Goal: Transaction & Acquisition: Subscribe to service/newsletter

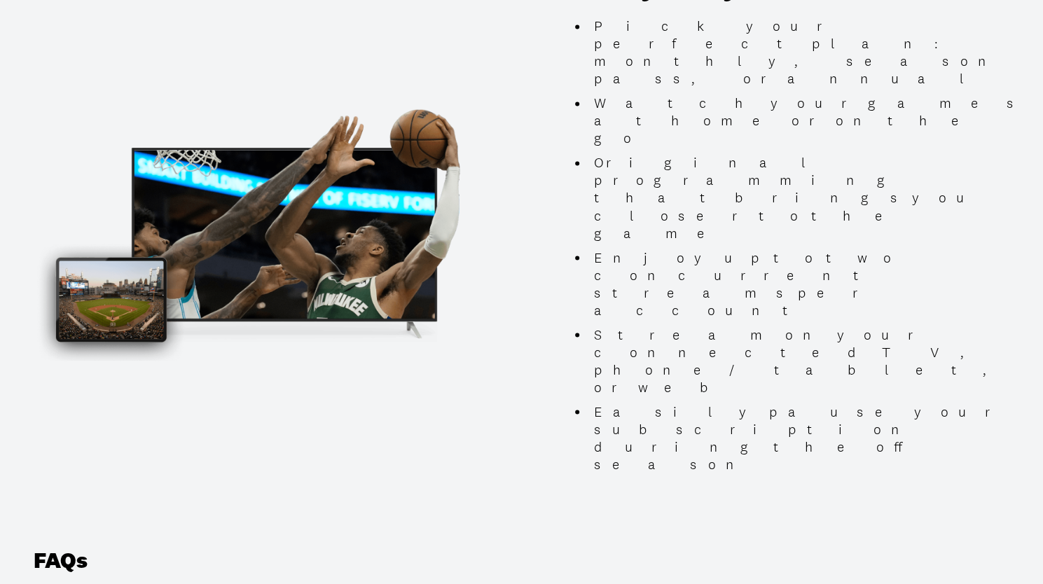
scroll to position [1343, 0]
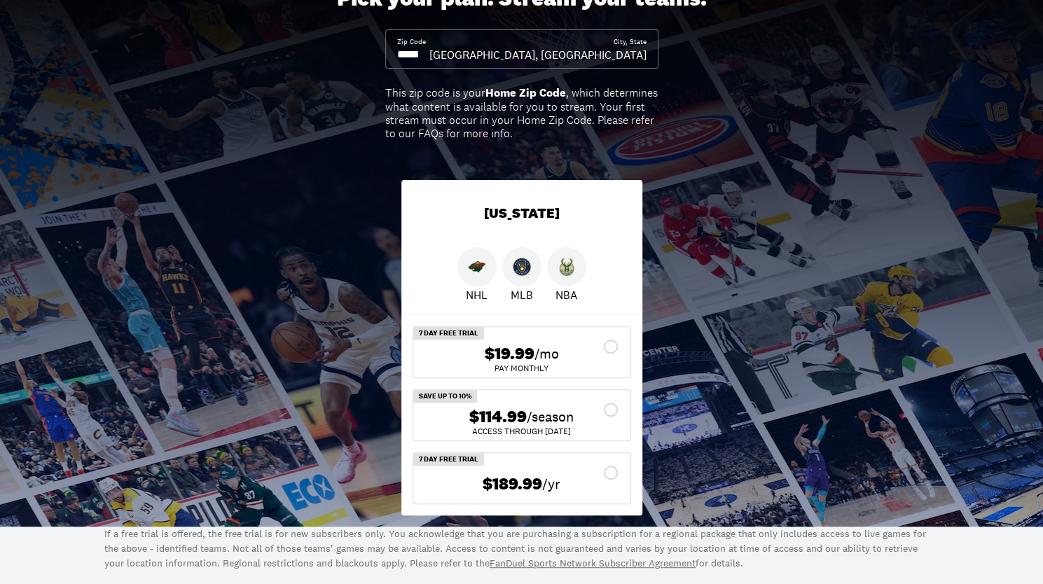
scroll to position [8, 0]
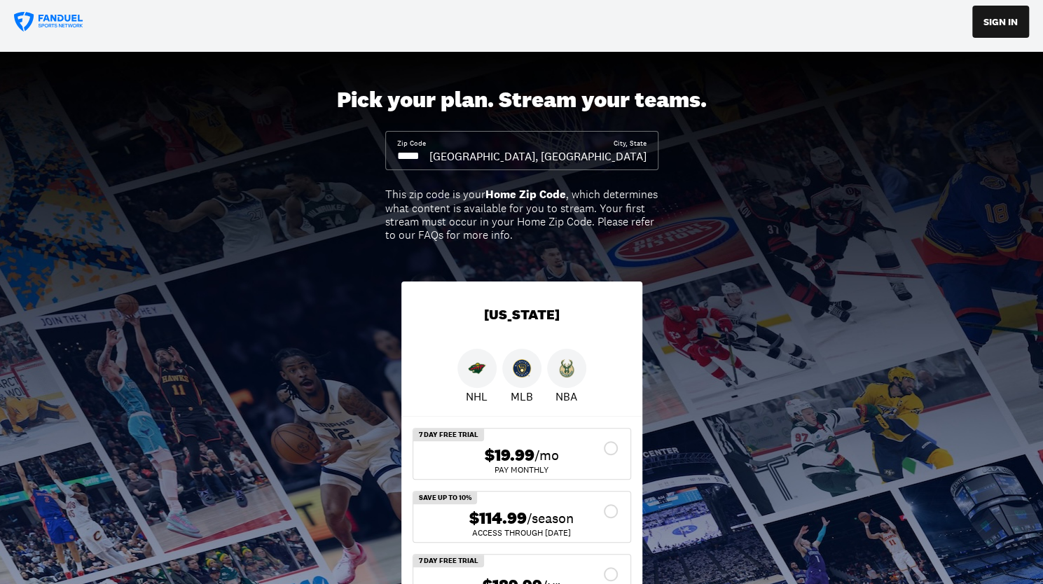
drag, startPoint x: 611, startPoint y: 458, endPoint x: 600, endPoint y: 442, distance: 19.6
click at [600, 442] on div "$19.99 /mo Pay Monthly" at bounding box center [521, 454] width 217 height 50
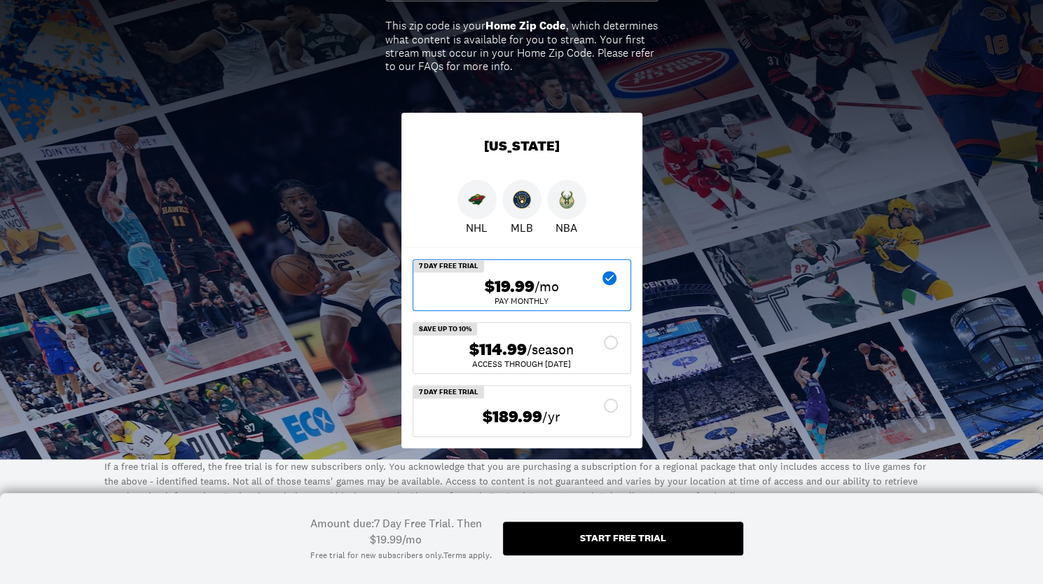
scroll to position [178, 0]
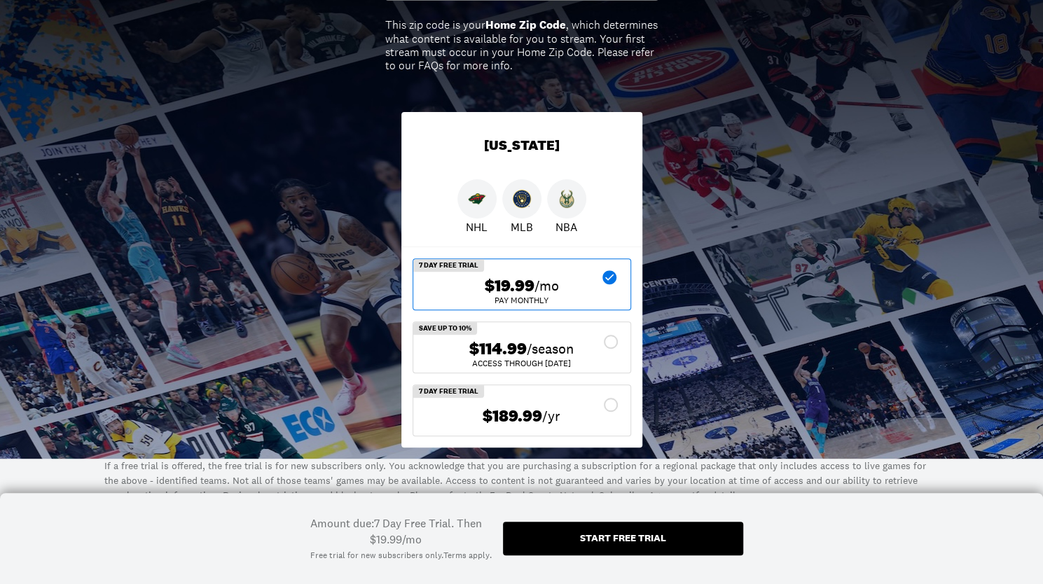
click at [618, 533] on div "Start free trial" at bounding box center [623, 538] width 86 height 10
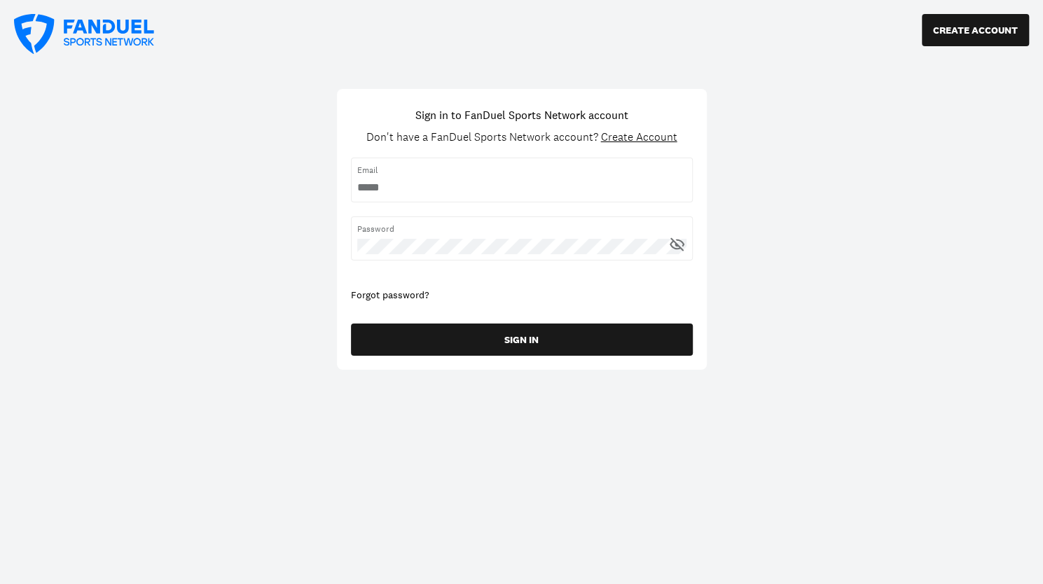
click at [455, 167] on span "Email" at bounding box center [521, 170] width 329 height 13
click at [400, 186] on input "username" at bounding box center [521, 187] width 329 height 15
click at [608, 146] on div "Sign in to FanDuel Sports Network account Don't have a FanDuel Sports Network a…" at bounding box center [522, 229] width 342 height 266
click at [620, 131] on span "Create Account" at bounding box center [639, 137] width 76 height 15
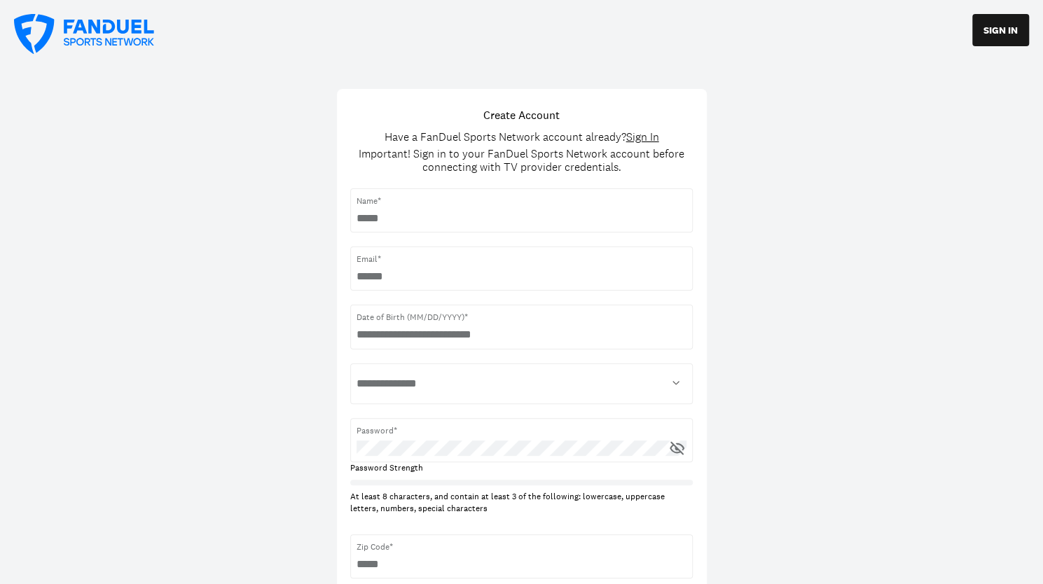
click at [386, 213] on input "text" at bounding box center [521, 218] width 330 height 15
type input "**********"
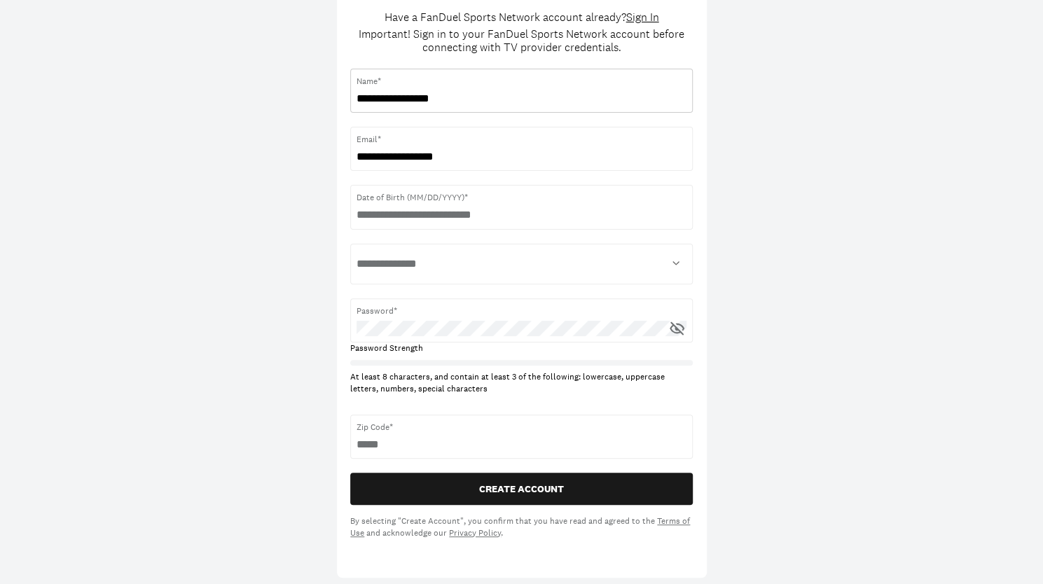
scroll to position [125, 0]
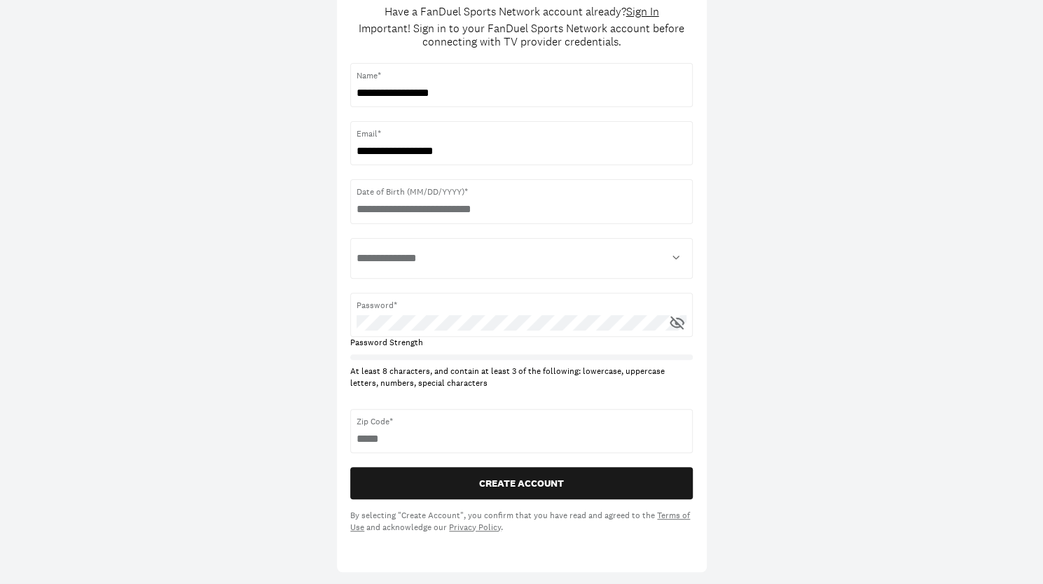
click at [427, 217] on div "Date of Birth (MM/DD/YYYY)*" at bounding box center [521, 201] width 342 height 44
click at [440, 202] on input "text" at bounding box center [521, 209] width 330 height 15
type input "**********"
select select "******"
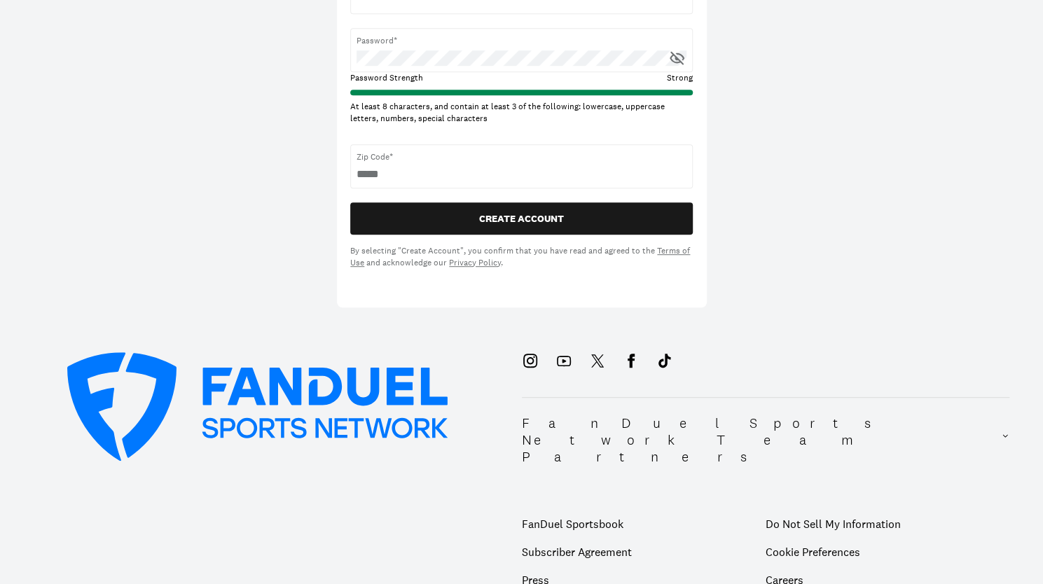
scroll to position [391, 0]
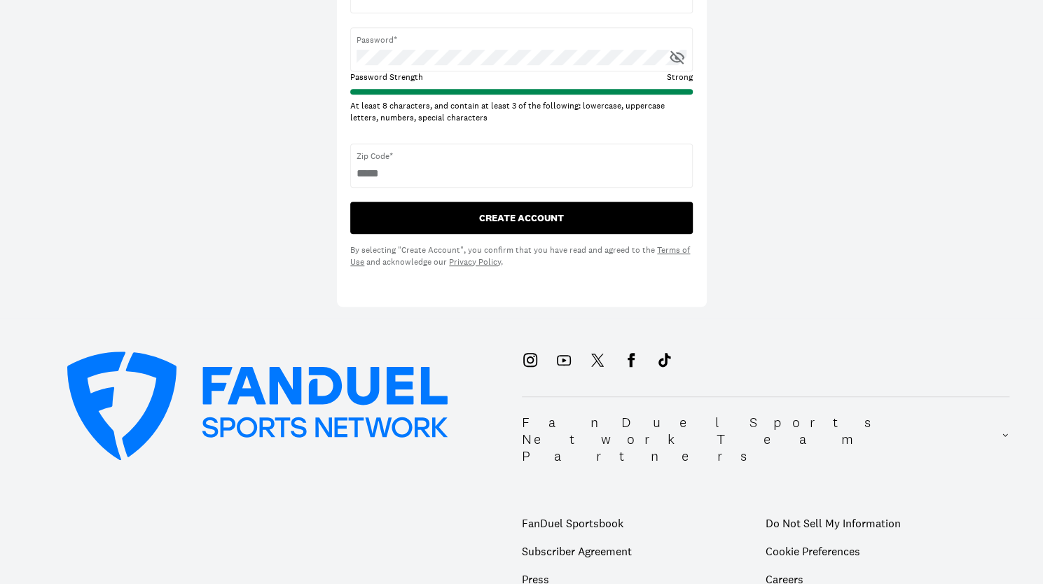
click at [505, 218] on button "CREATE ACCOUNT" at bounding box center [521, 218] width 342 height 32
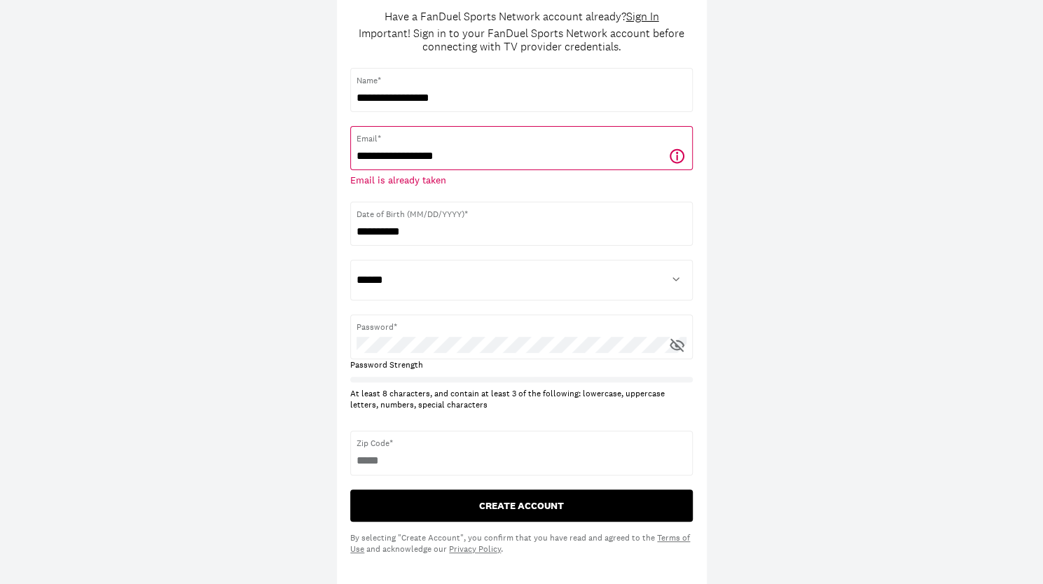
scroll to position [0, 0]
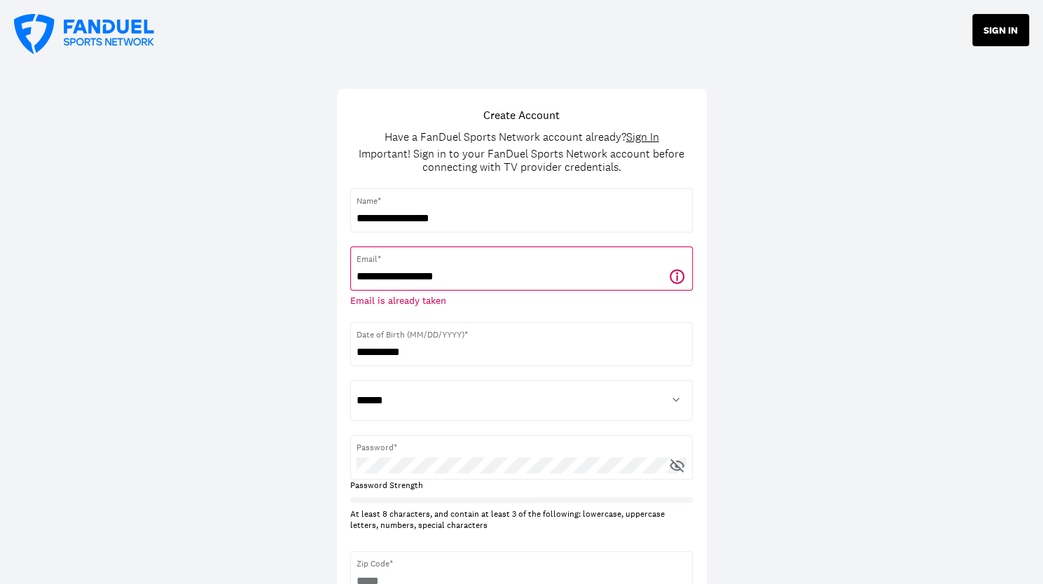
click at [1002, 37] on button "SIGN IN" at bounding box center [1000, 30] width 57 height 32
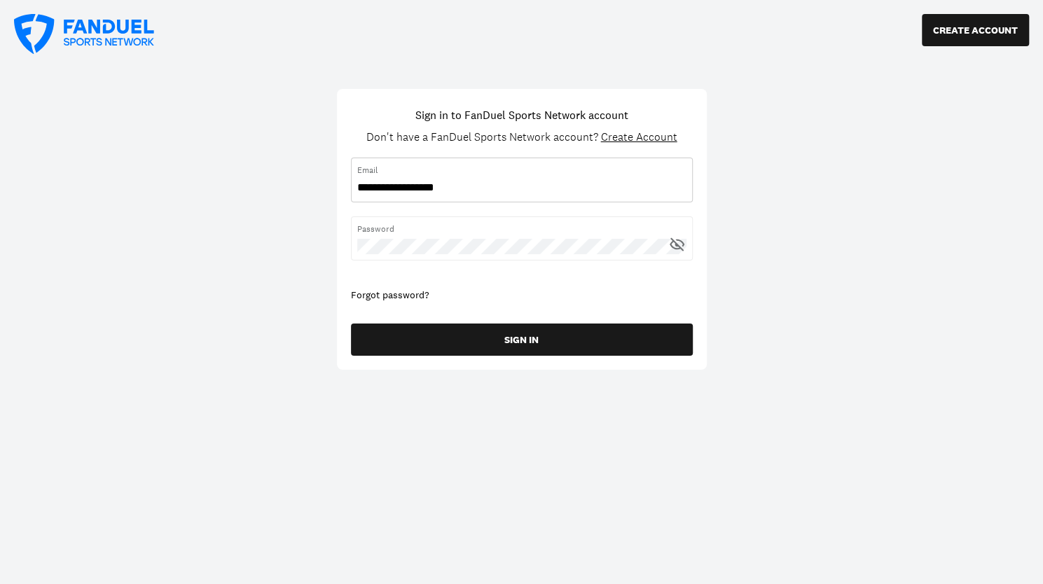
type input "**********"
click at [351, 324] on button "SIGN IN" at bounding box center [522, 340] width 342 height 32
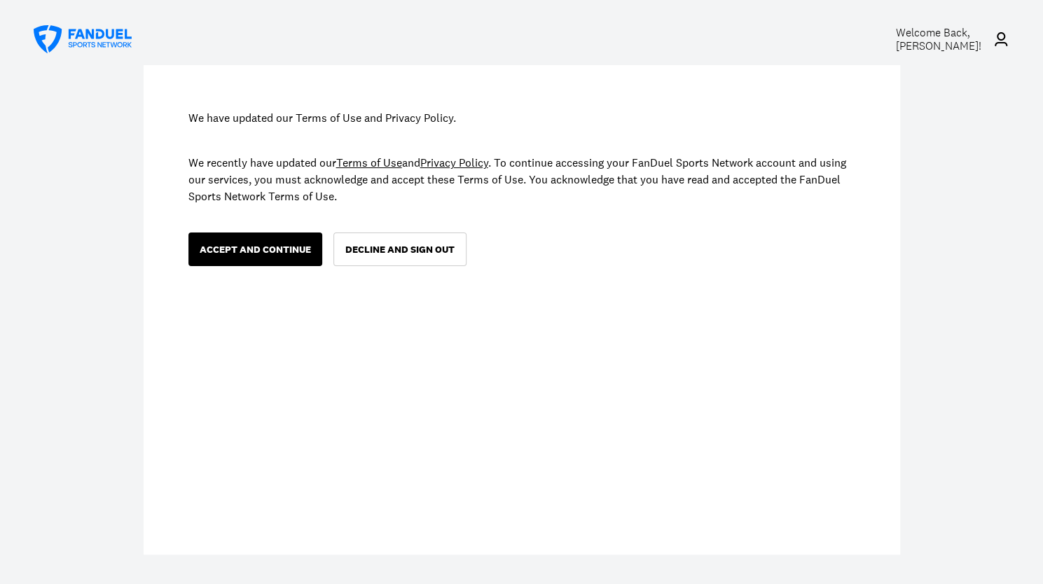
click at [291, 237] on button "ACCEPT AND CONTINUE" at bounding box center [255, 249] width 134 height 34
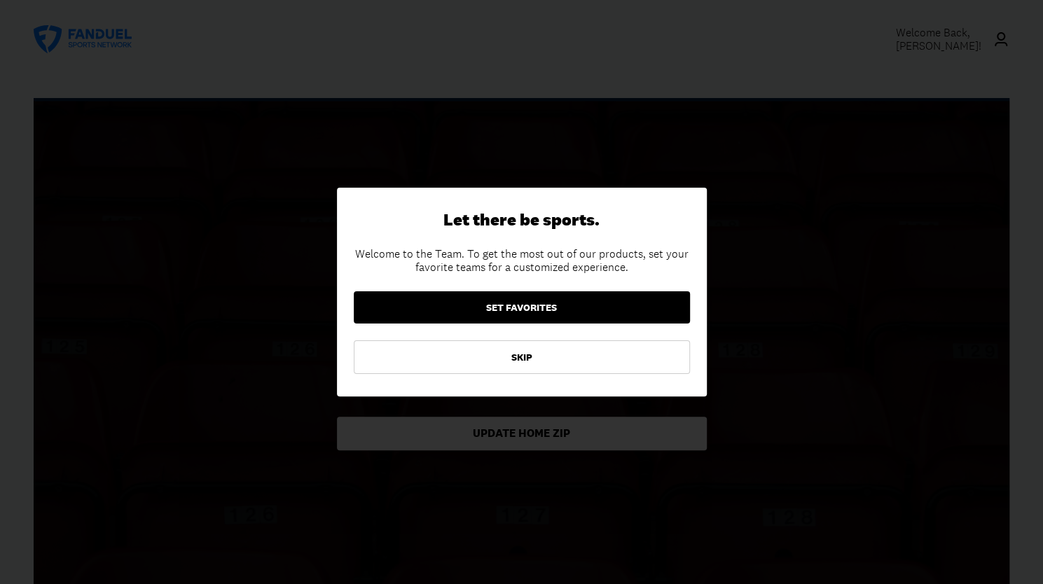
click at [514, 307] on button "SET FAVORITES" at bounding box center [522, 307] width 336 height 32
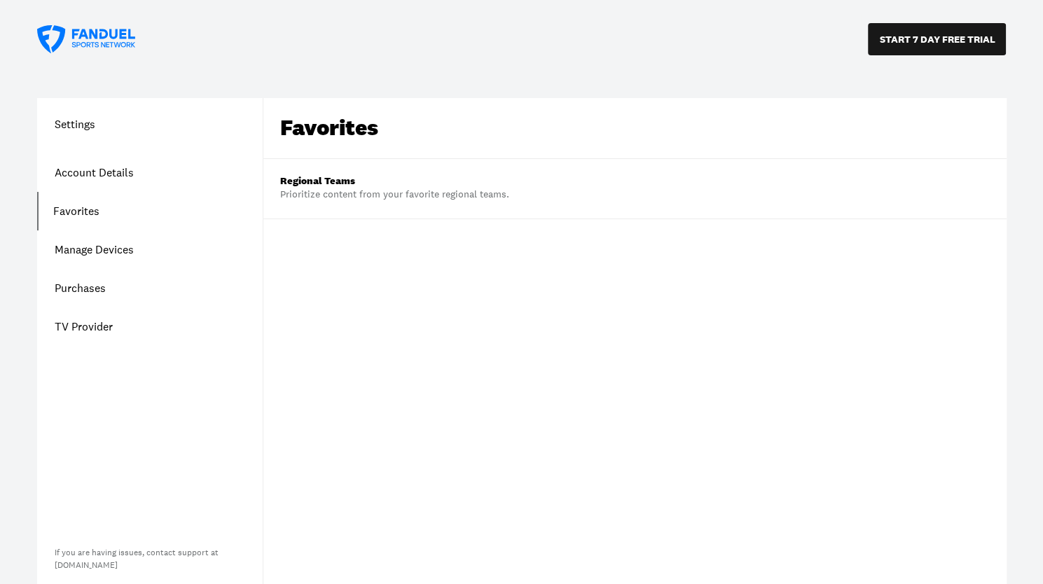
click at [336, 197] on div "Prioritize content from your favorite regional teams." at bounding box center [394, 195] width 229 height 14
click at [364, 308] on div "Favorites Regional Teams Prioritize content from your favorite regional teams." at bounding box center [634, 343] width 743 height 490
click at [920, 46] on button "START 7 DAY FREE TRIAL" at bounding box center [937, 39] width 138 height 32
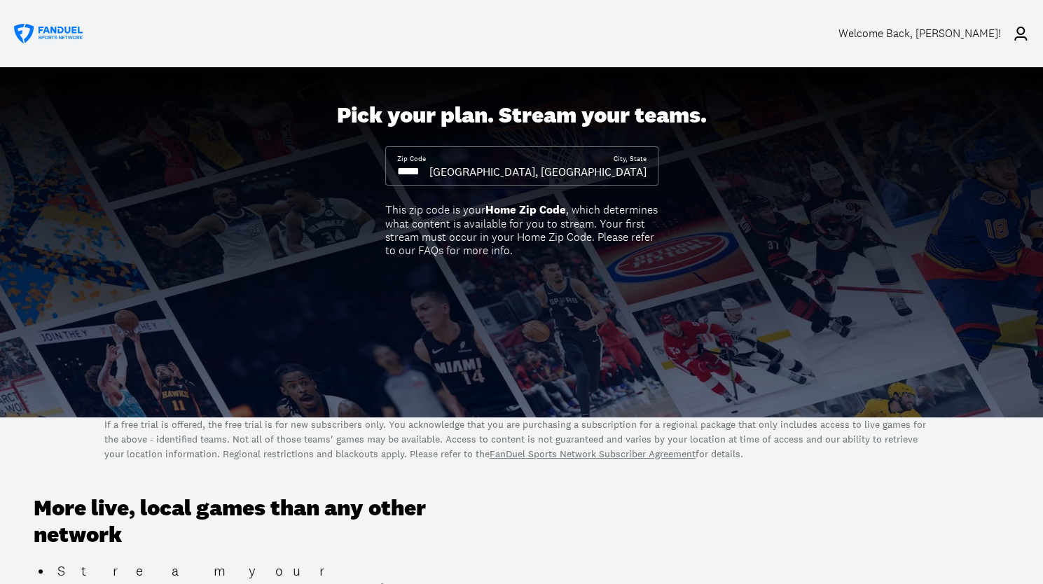
click at [429, 169] on input at bounding box center [413, 171] width 32 height 15
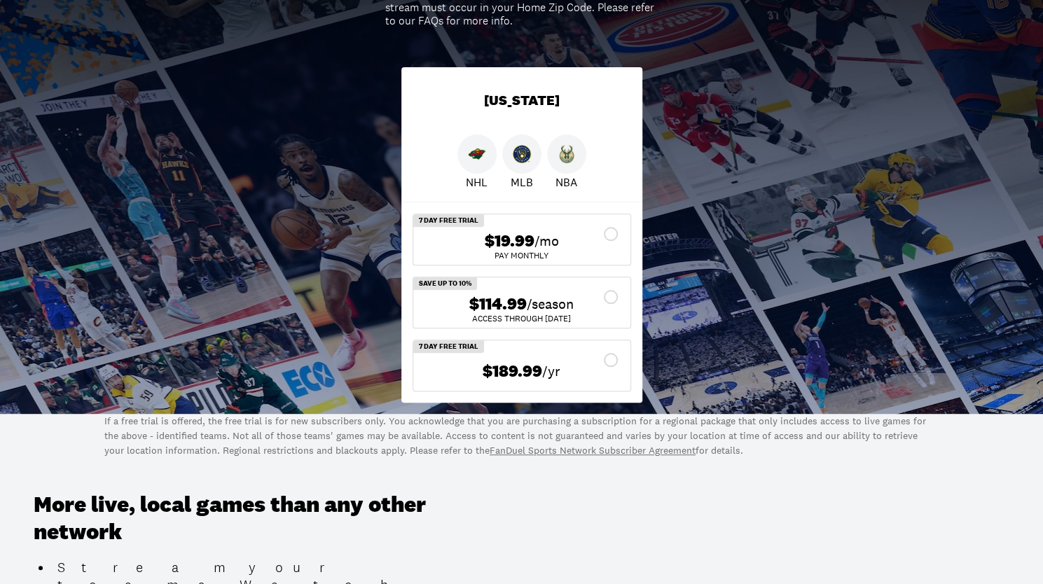
scroll to position [227, 0]
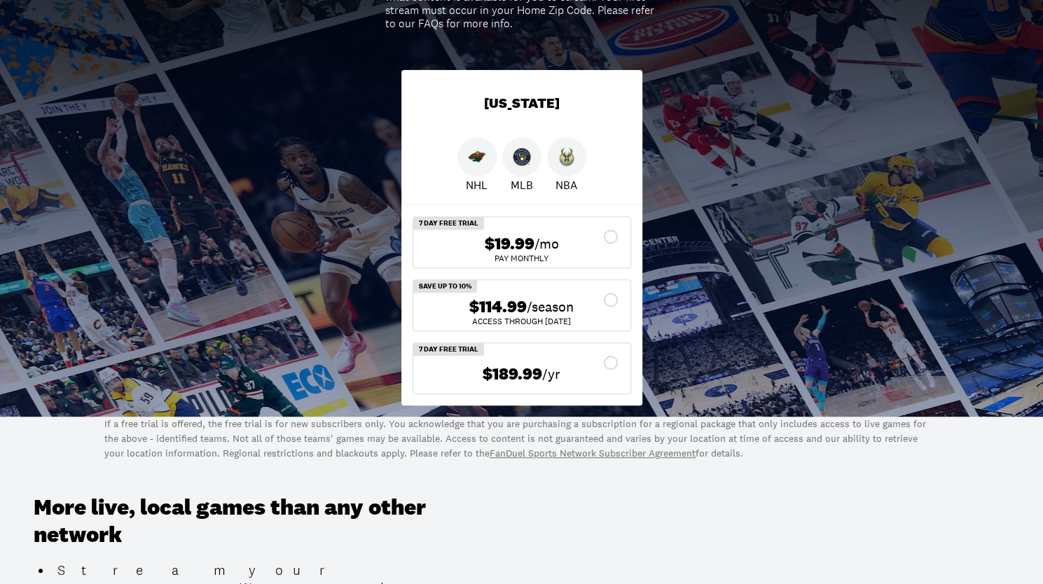
type input "*****"
click at [618, 232] on icon at bounding box center [610, 236] width 17 height 17
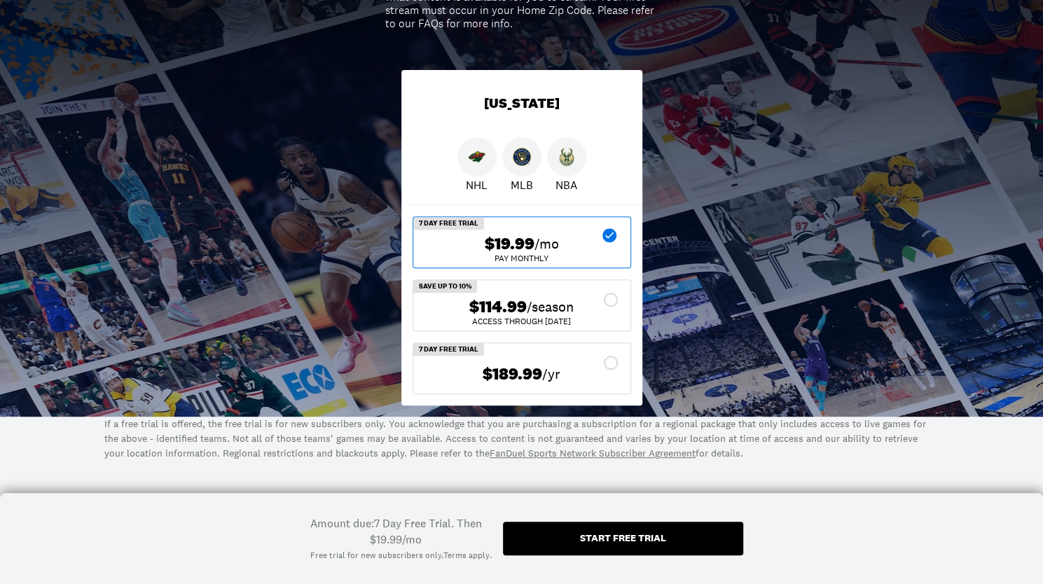
click at [618, 530] on div "Start free trial" at bounding box center [623, 539] width 240 height 34
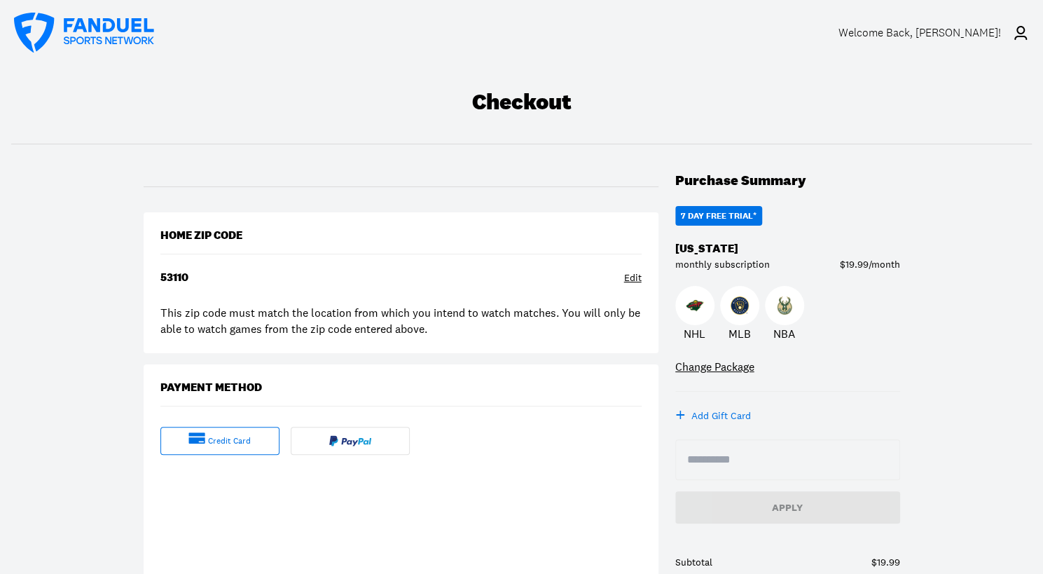
scroll to position [1, 0]
click at [360, 300] on div "Home Zip Code 53110 Edit This zip code must match the location from which you i…" at bounding box center [401, 283] width 515 height 141
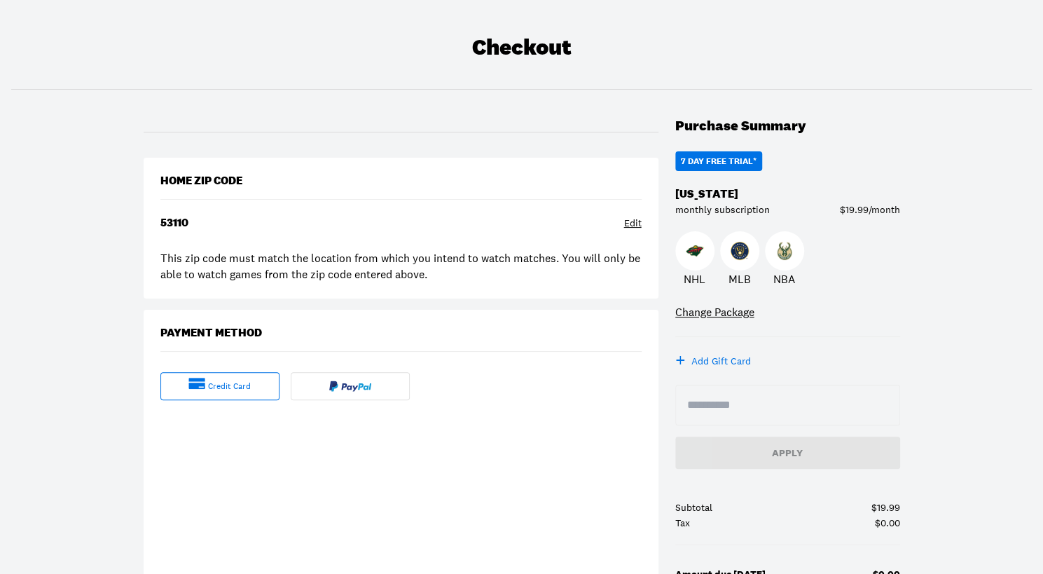
scroll to position [55, 0]
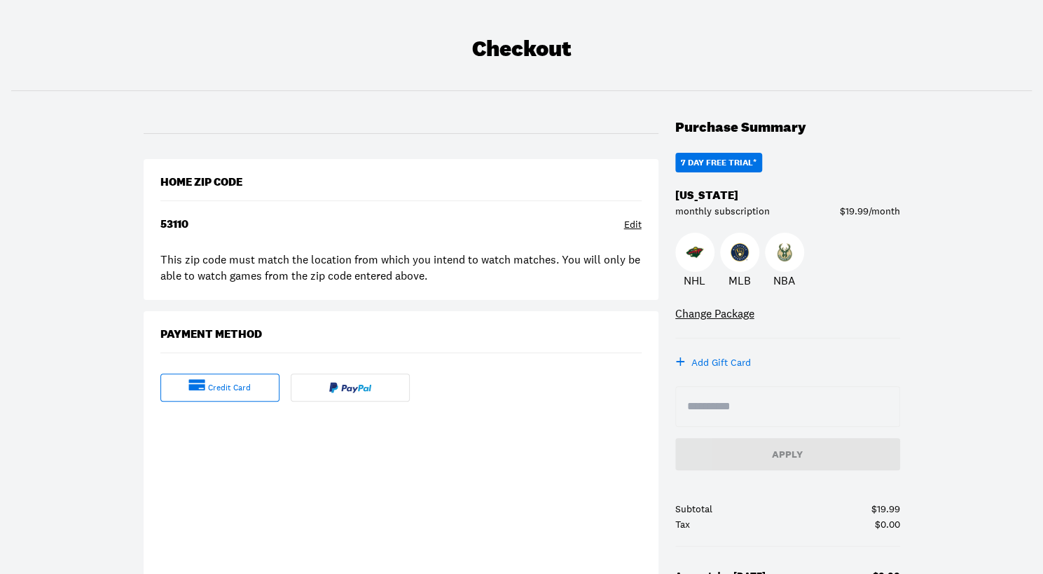
click at [629, 221] on div "Edit" at bounding box center [633, 225] width 18 height 14
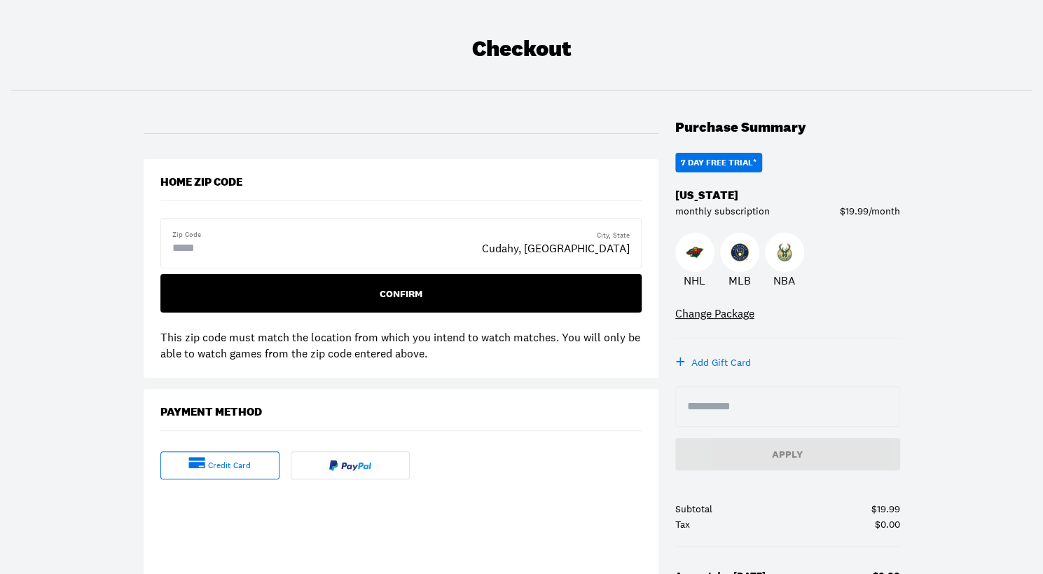
click at [410, 297] on div "Confirm" at bounding box center [401, 294] width 459 height 10
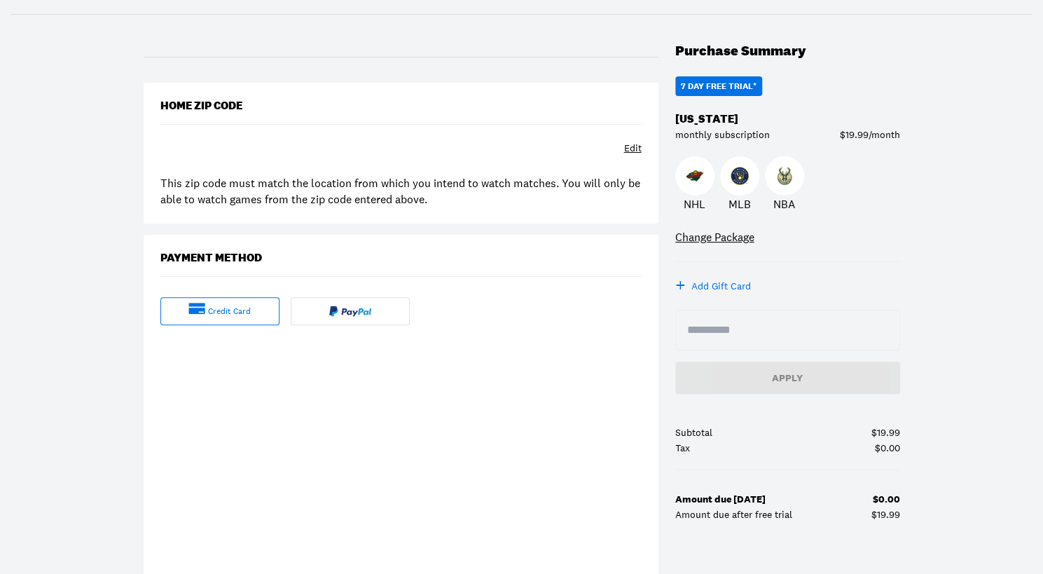
scroll to position [0, 0]
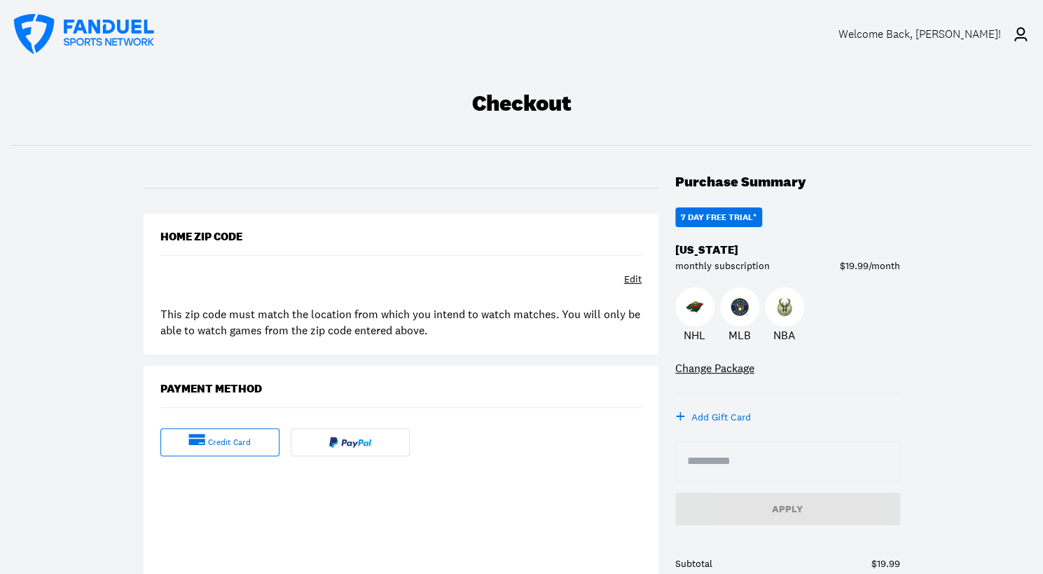
click at [375, 267] on div "Home Zip Code Edit This zip code must match the location from which you intend …" at bounding box center [401, 284] width 515 height 141
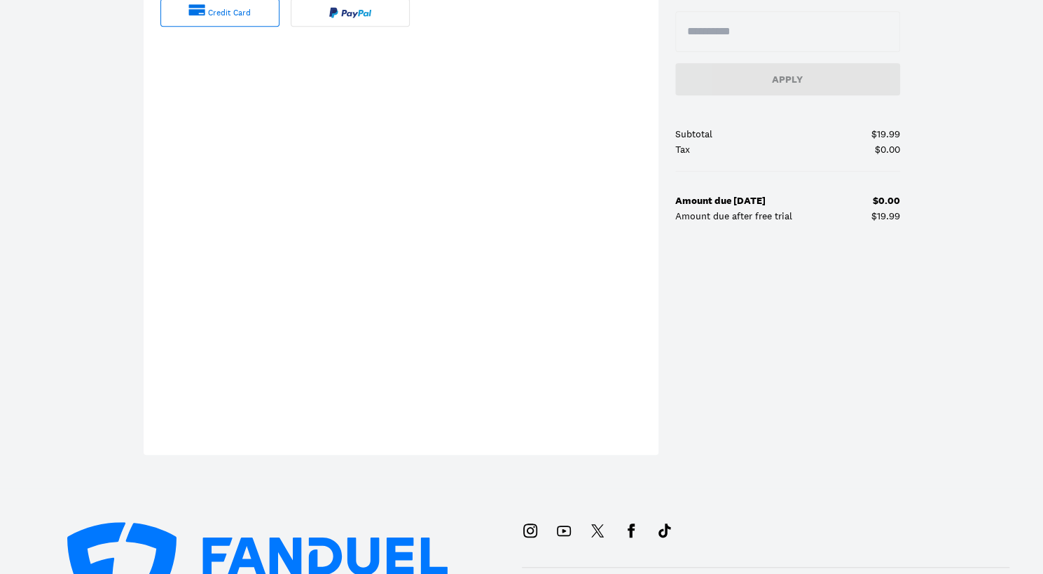
scroll to position [440, 0]
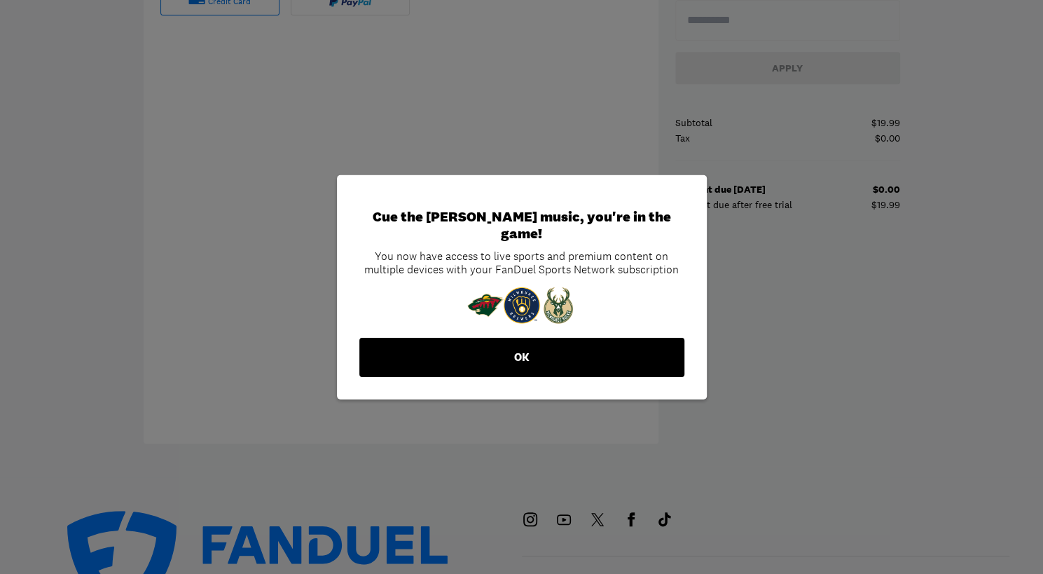
click at [515, 351] on button "OK" at bounding box center [521, 357] width 325 height 39
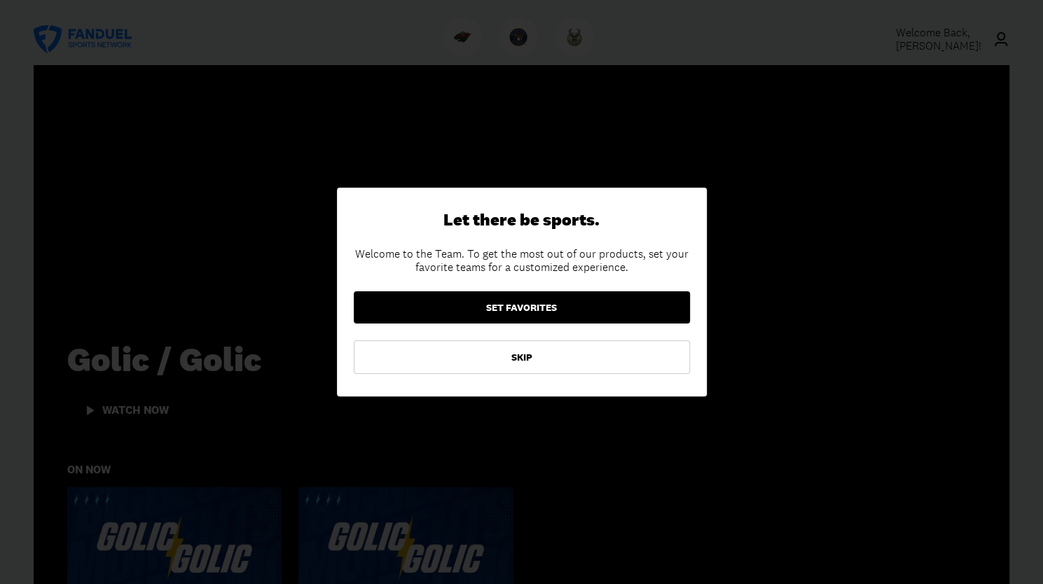
click at [520, 303] on button "SET FAVORITES" at bounding box center [522, 307] width 336 height 32
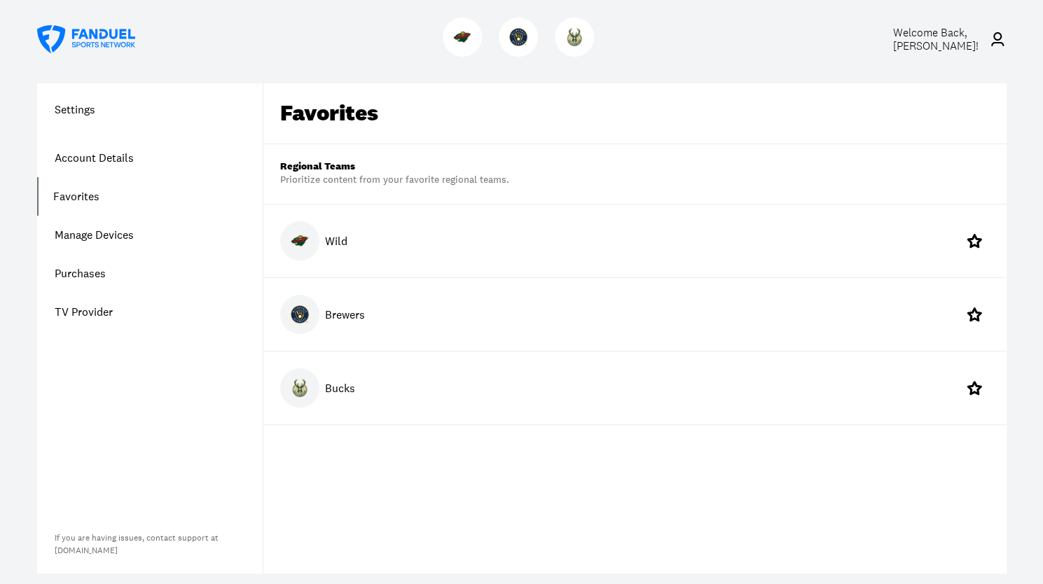
scroll to position [14, 0]
click at [986, 235] on button at bounding box center [974, 241] width 31 height 31
click at [426, 180] on div "Prioritize content from your favorite regional teams." at bounding box center [394, 181] width 229 height 14
click at [311, 176] on div "Prioritize content from your favorite regional teams." at bounding box center [394, 181] width 229 height 14
click at [74, 197] on link "Favorites" at bounding box center [149, 197] width 225 height 39
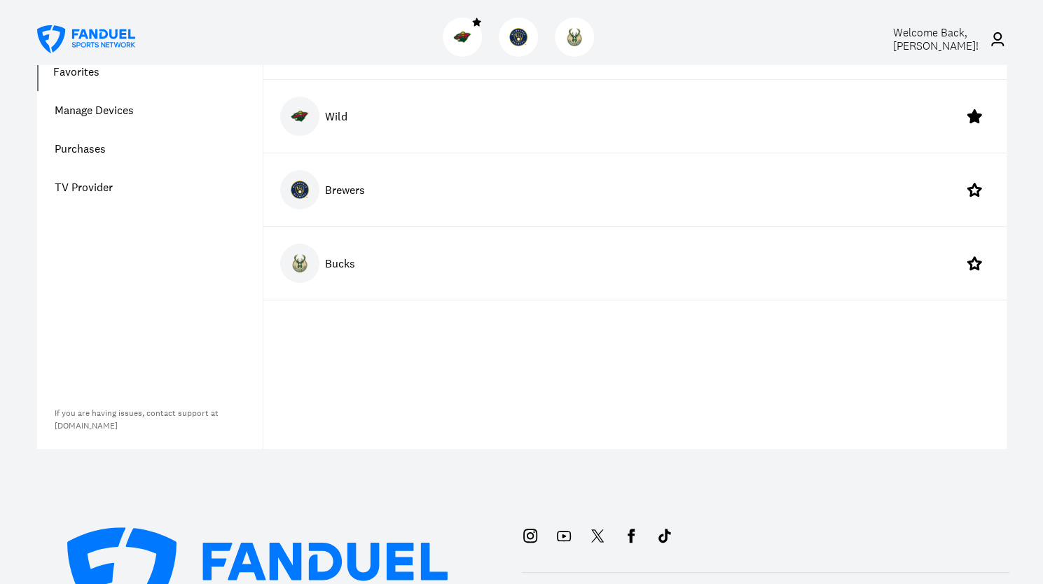
scroll to position [130, 0]
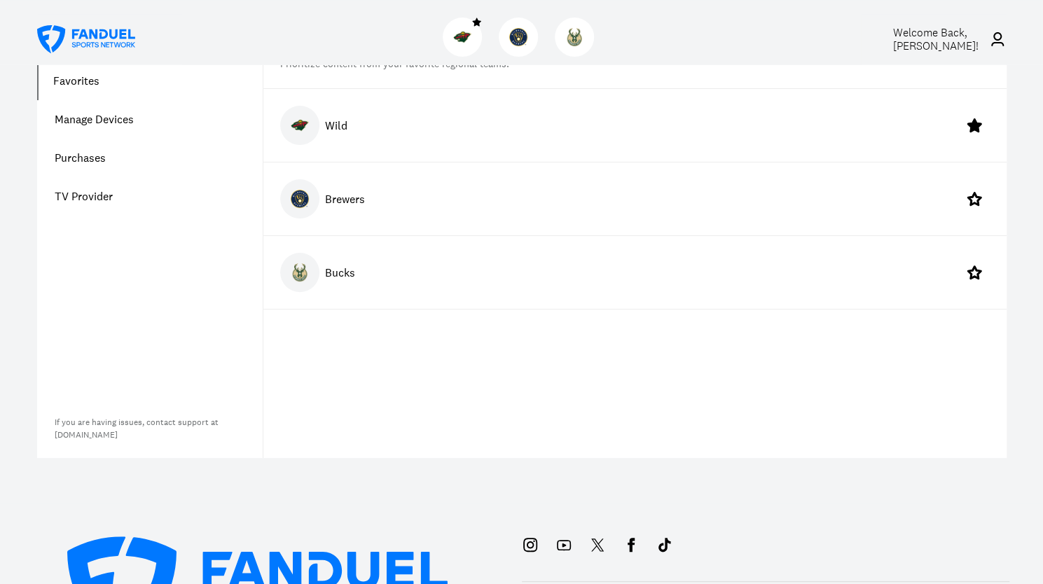
click at [83, 31] on icon at bounding box center [86, 39] width 98 height 28
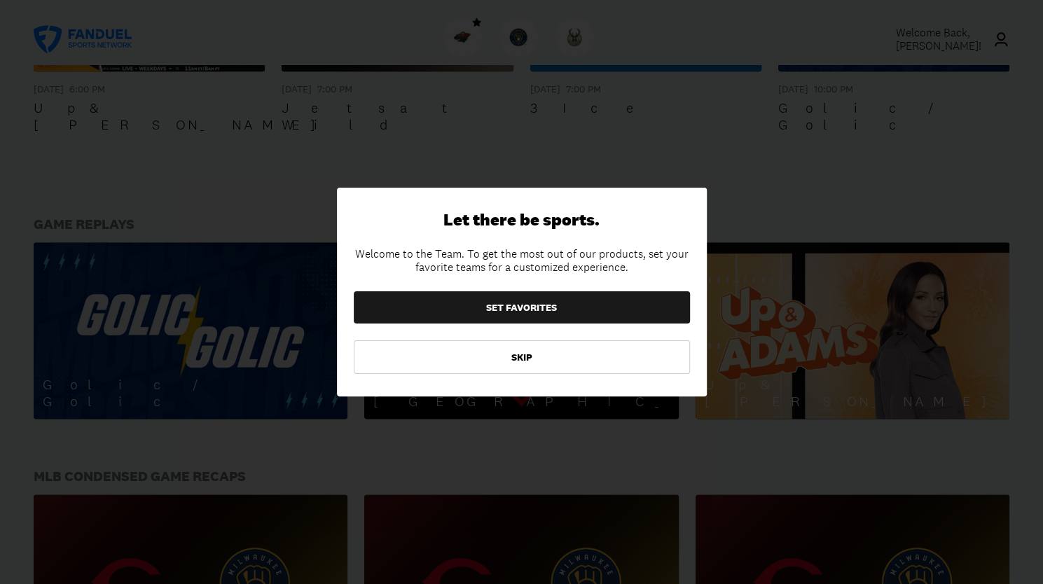
scroll to position [832, 0]
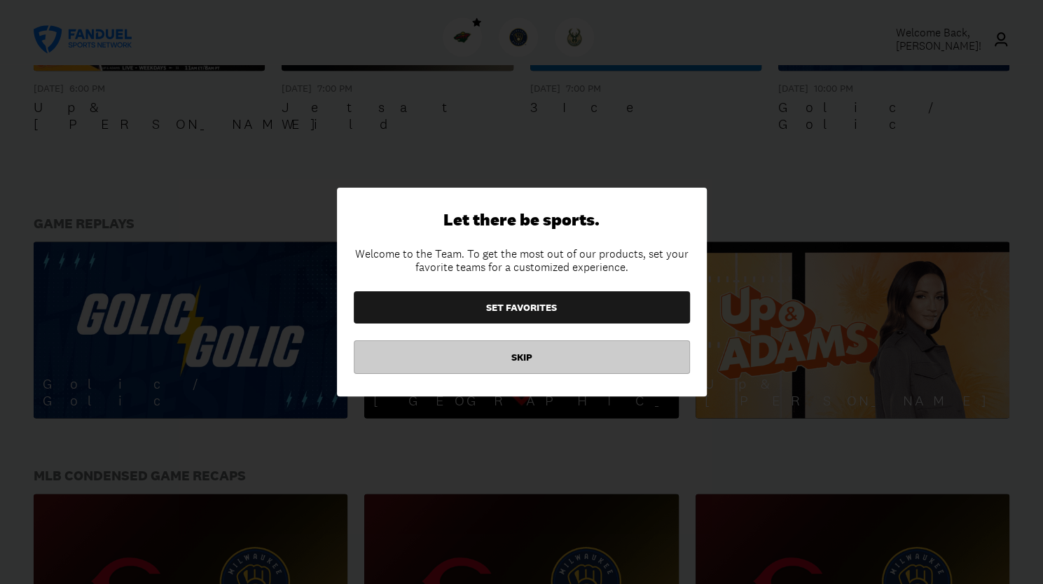
click at [515, 347] on button "SKIP" at bounding box center [522, 357] width 336 height 34
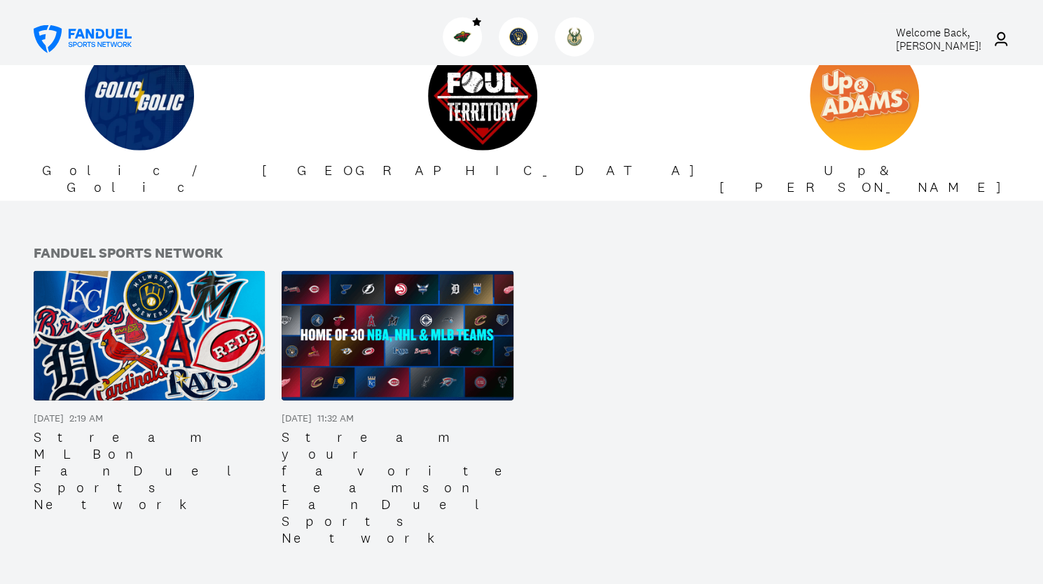
scroll to position [1993, 0]
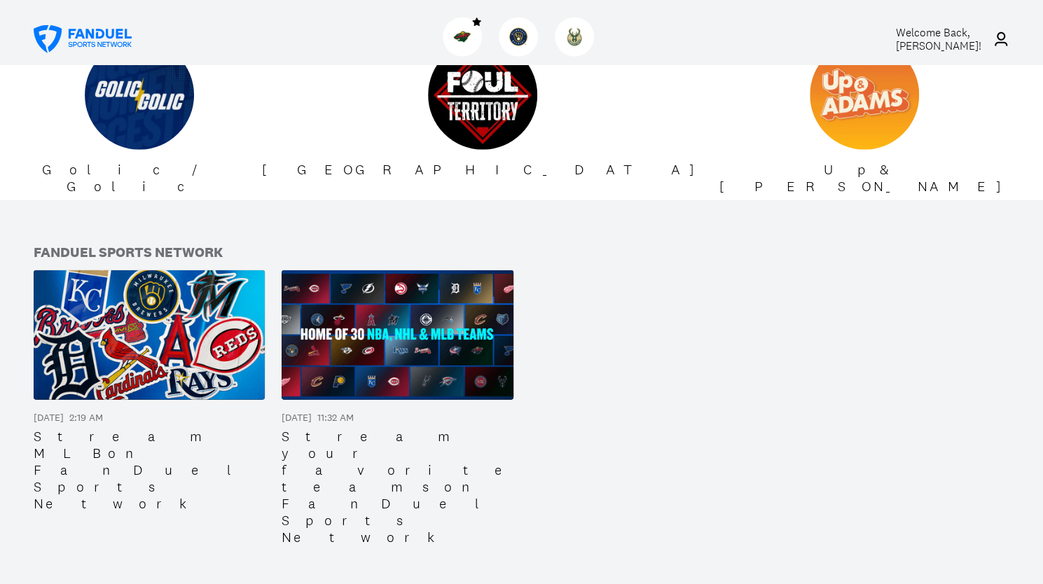
click at [406, 270] on img at bounding box center [397, 335] width 231 height 130
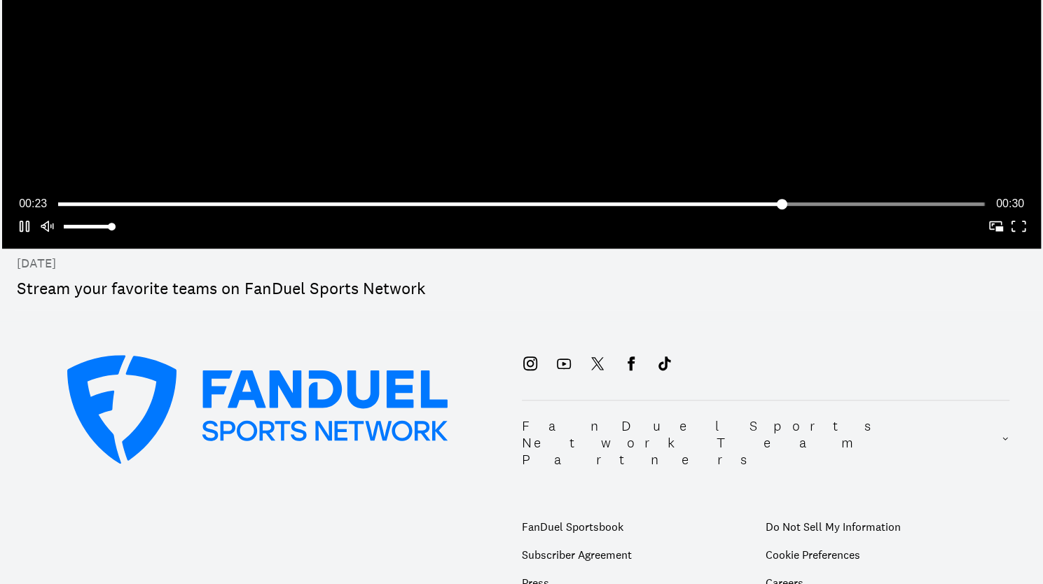
scroll to position [336, 0]
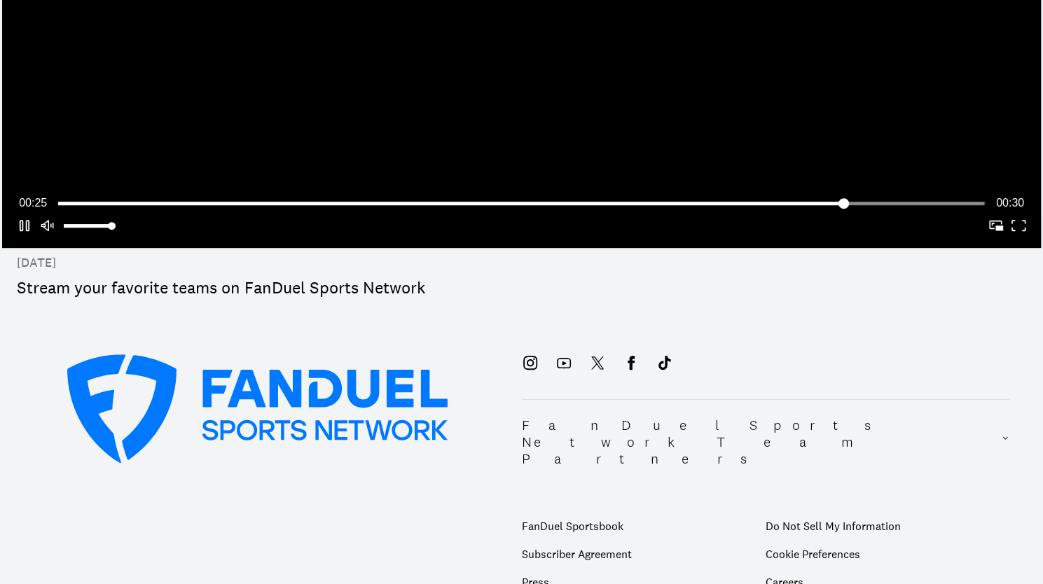
click at [365, 370] on icon at bounding box center [257, 408] width 381 height 109
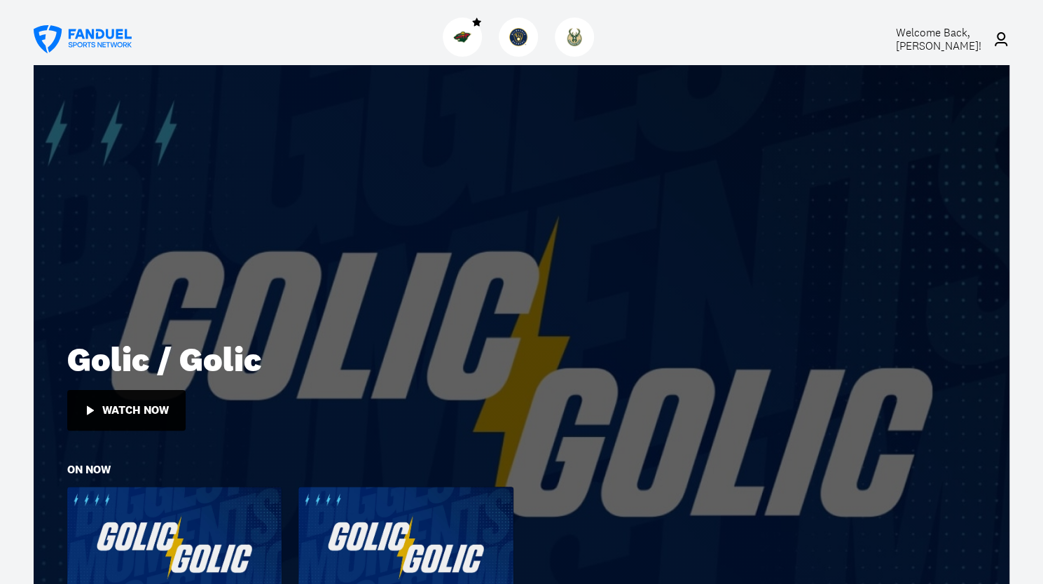
click at [83, 40] on icon at bounding box center [83, 39] width 98 height 28
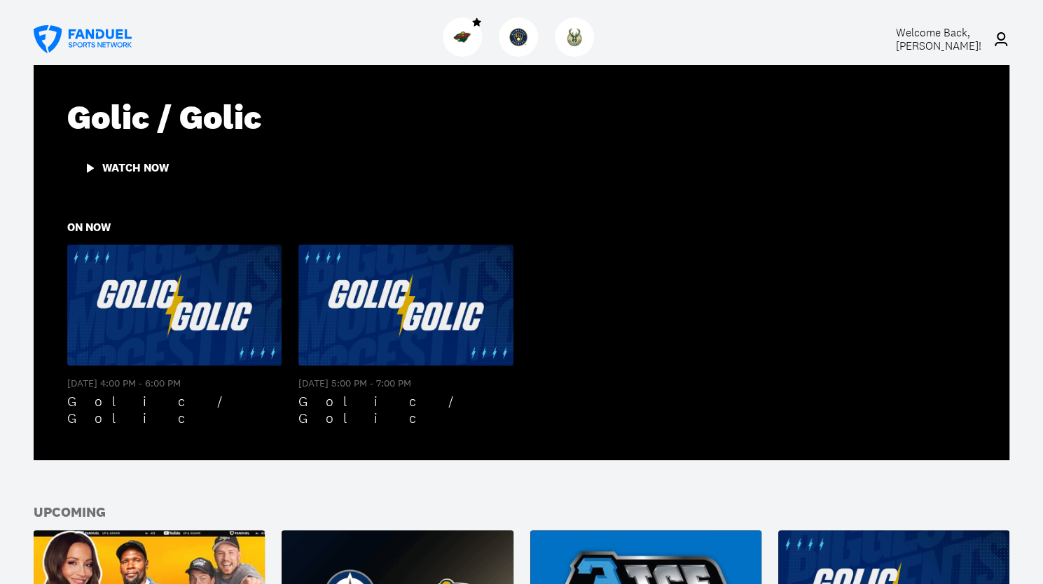
scroll to position [261, 0]
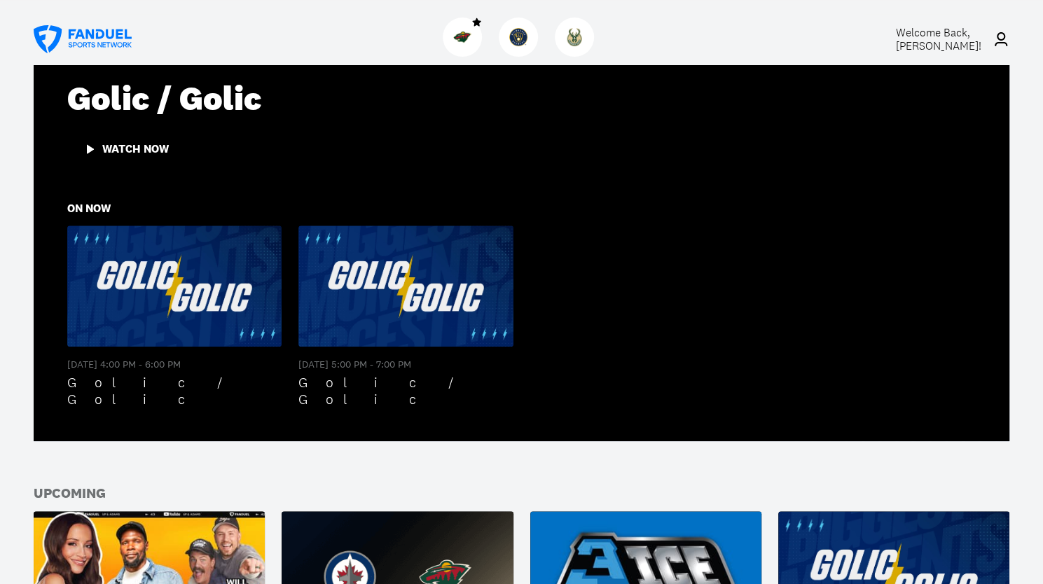
click at [181, 274] on img at bounding box center [174, 285] width 214 height 120
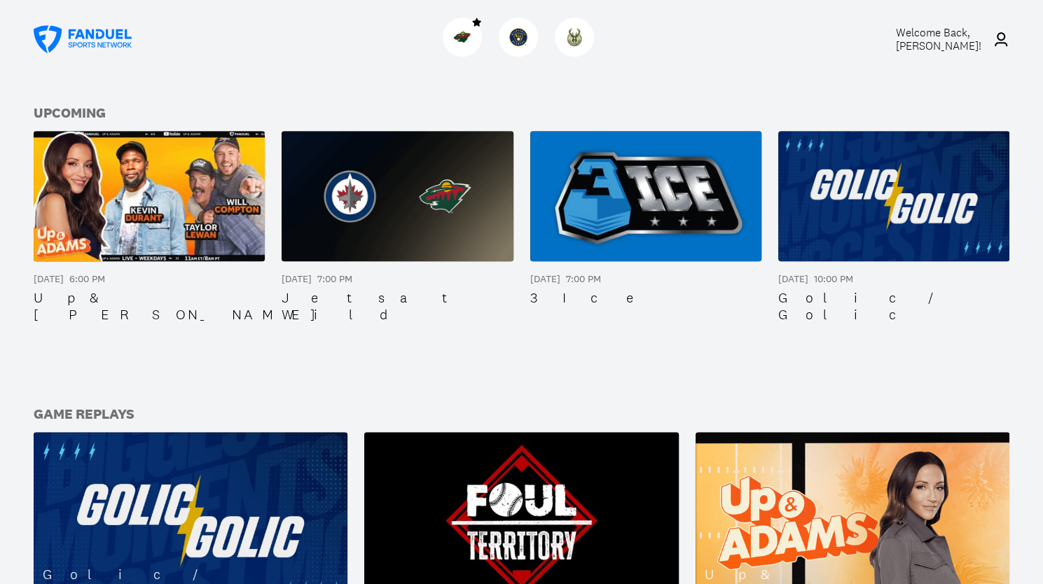
scroll to position [642, 0]
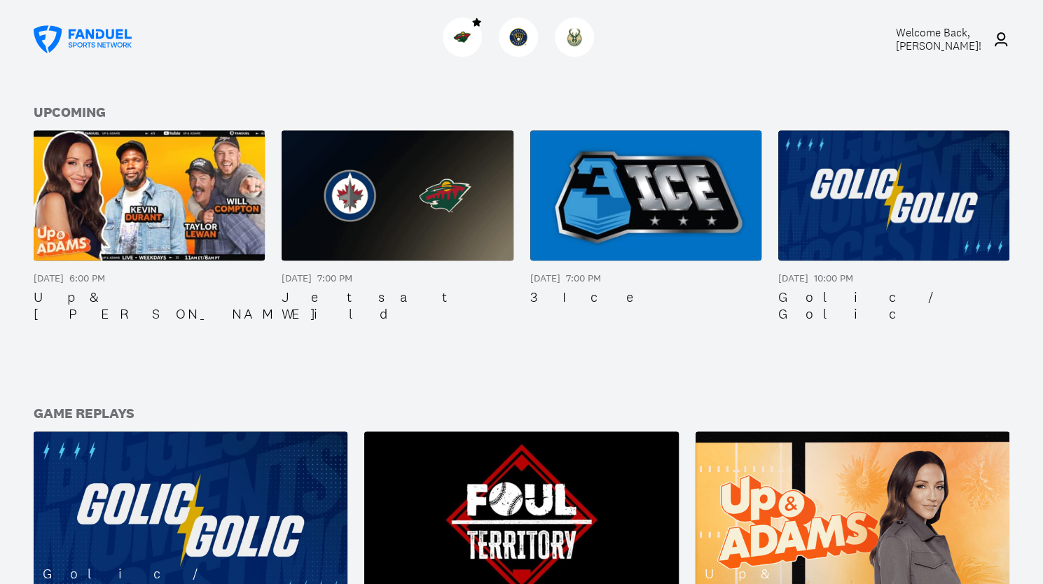
click at [519, 43] on img at bounding box center [518, 37] width 18 height 18
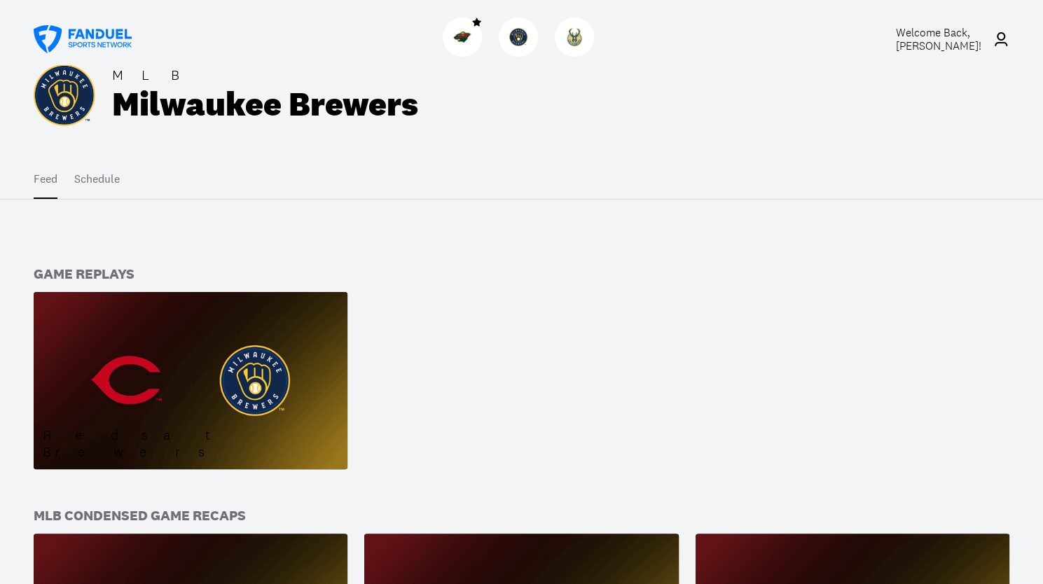
click at [106, 177] on button "Schedule" at bounding box center [97, 179] width 46 height 39
